Goal: Check status

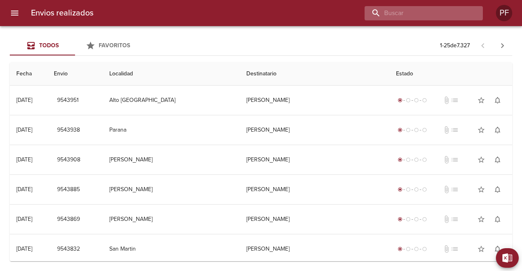
click at [440, 16] on input "buscar" at bounding box center [417, 13] width 104 height 14
click at [432, 15] on input "buscar" at bounding box center [417, 13] width 104 height 14
paste input "[PERSON_NAME]"
type input "[PERSON_NAME]"
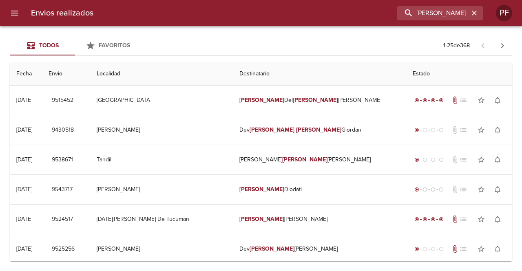
scroll to position [0, 0]
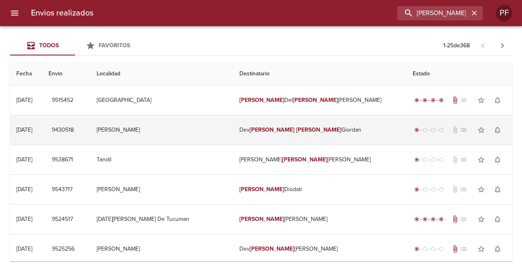
click at [286, 134] on td "[PERSON_NAME]" at bounding box center [320, 130] width 174 height 29
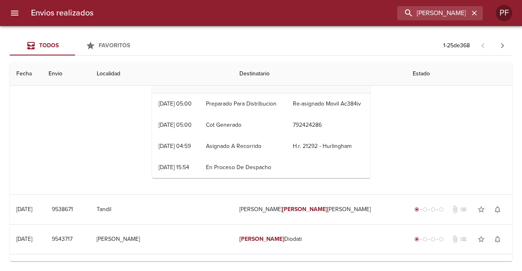
scroll to position [82, 0]
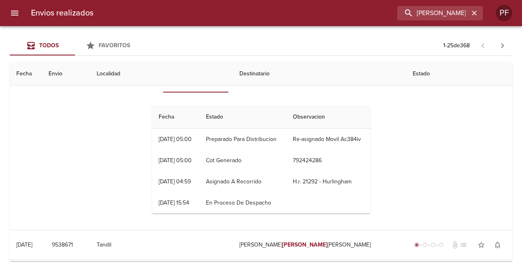
click at [135, 138] on div "Estados Detalles Items Fecha Estado Observacion 29/07 [DATE] 05:00 Preparado Pa…" at bounding box center [261, 146] width 490 height 167
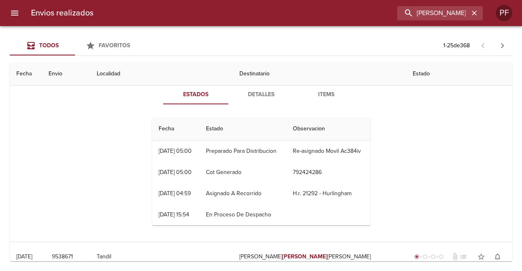
scroll to position [41, 0]
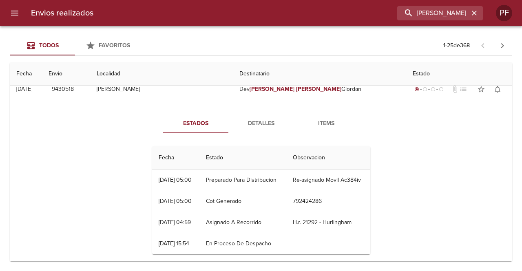
click at [248, 126] on span "Detalles" at bounding box center [261, 124] width 56 height 10
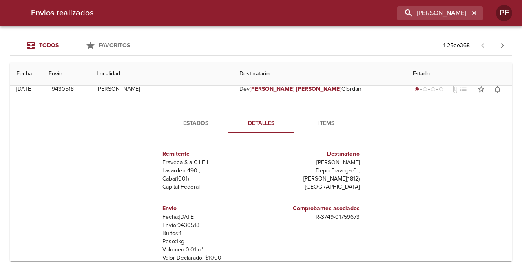
click at [324, 128] on span "Items" at bounding box center [327, 124] width 56 height 10
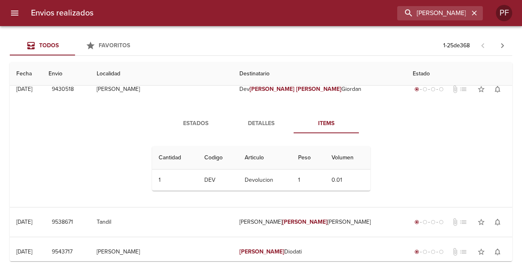
scroll to position [0, 0]
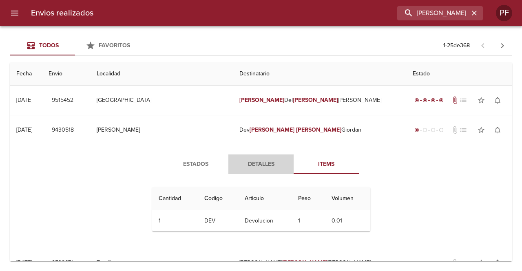
click at [256, 164] on span "Detalles" at bounding box center [261, 165] width 56 height 10
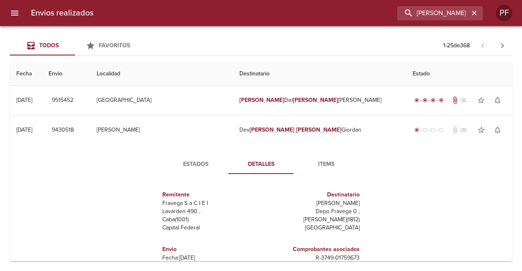
click at [189, 164] on span "Estados" at bounding box center [196, 165] width 56 height 10
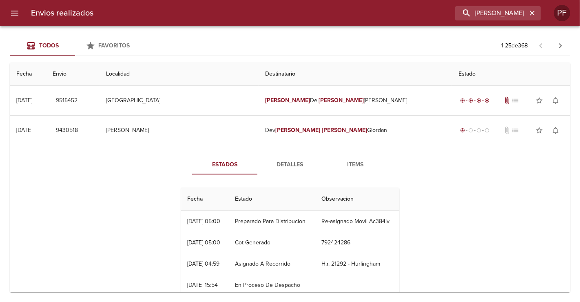
click at [494, 192] on div "Estados Detalles Items Fecha Estado Observacion 29/07 [DATE] 05:00 Preparado Pa…" at bounding box center [290, 228] width 548 height 167
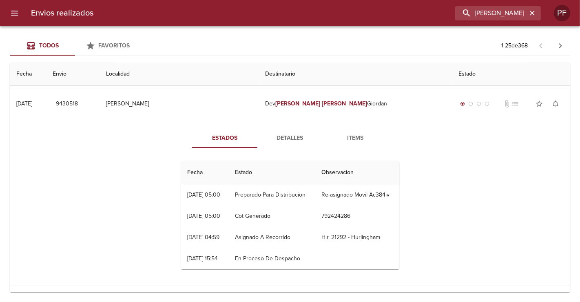
scroll to position [72, 0]
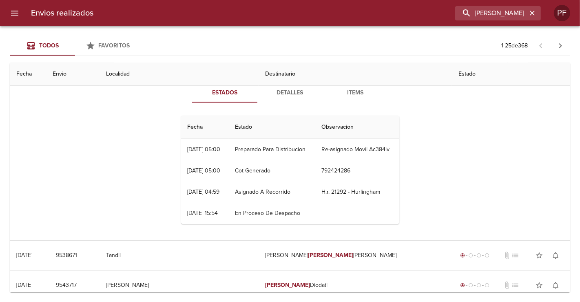
click at [293, 90] on span "Detalles" at bounding box center [290, 93] width 56 height 10
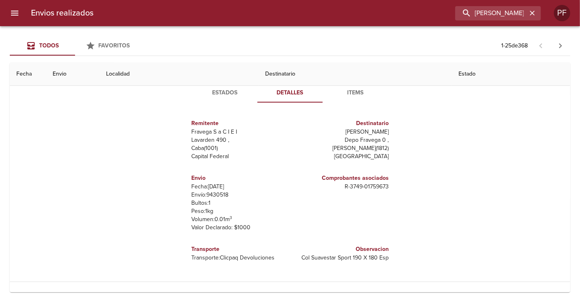
scroll to position [27, 0]
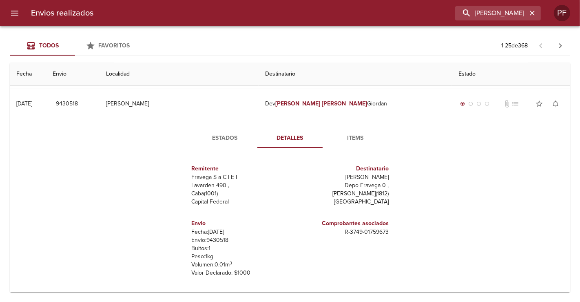
click at [222, 140] on span "Estados" at bounding box center [225, 138] width 56 height 10
